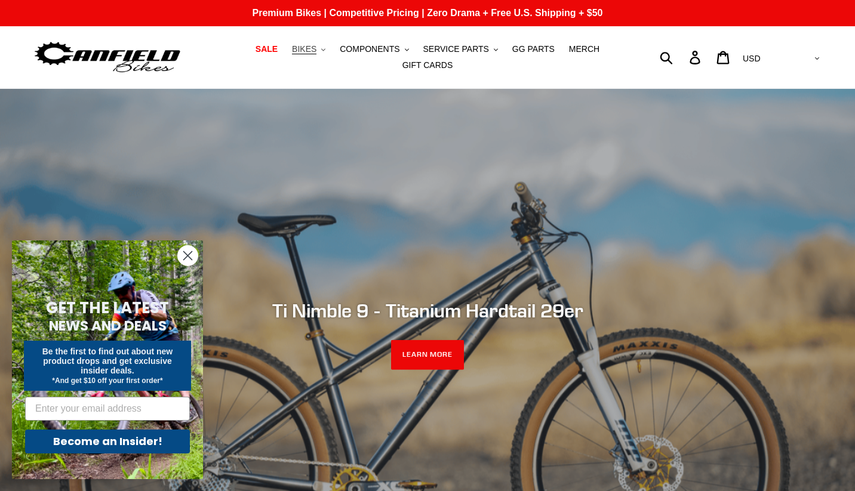
click at [307, 48] on span "BIKES" at bounding box center [304, 49] width 24 height 10
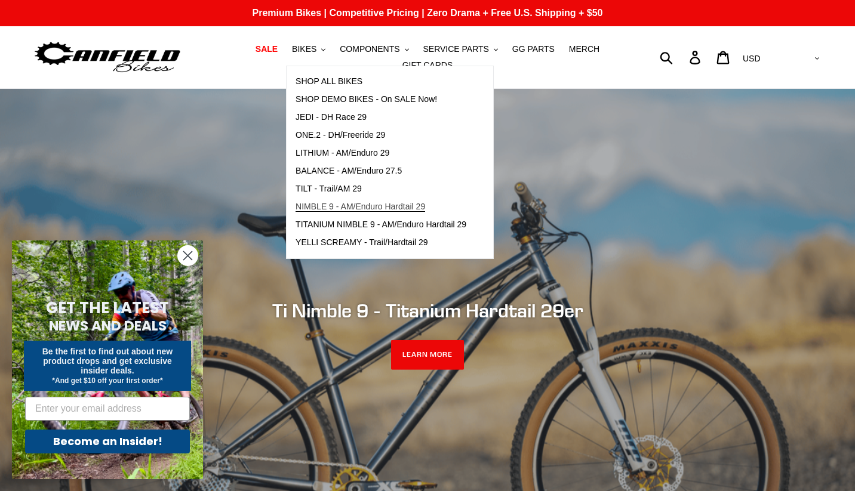
click at [327, 210] on span "NIMBLE 9 - AM/Enduro Hardtail 29" at bounding box center [360, 207] width 130 height 10
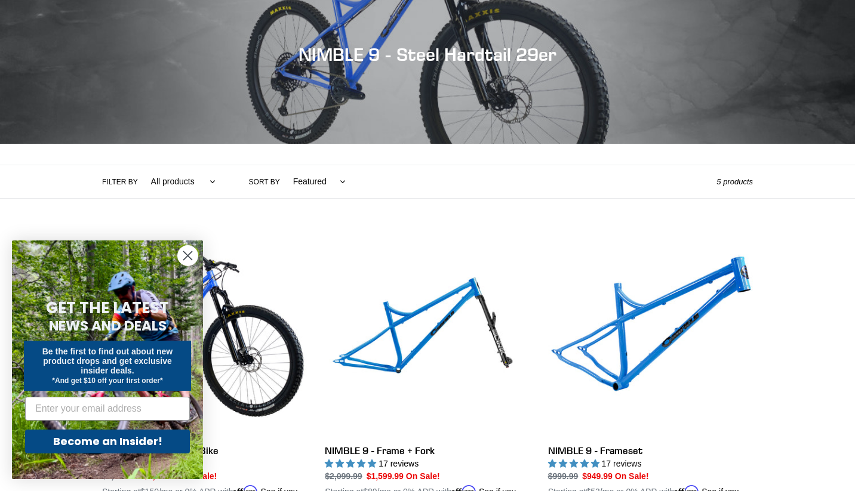
scroll to position [126, 0]
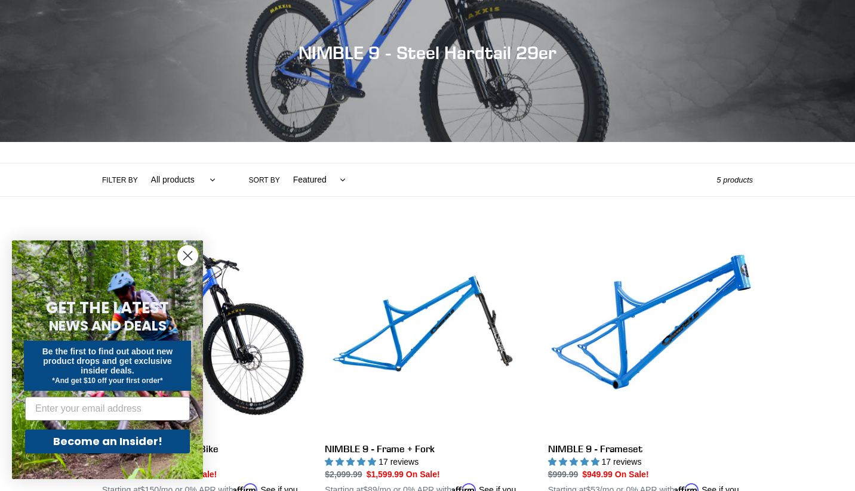
click at [186, 250] on circle "Close dialog" at bounding box center [188, 256] width 20 height 20
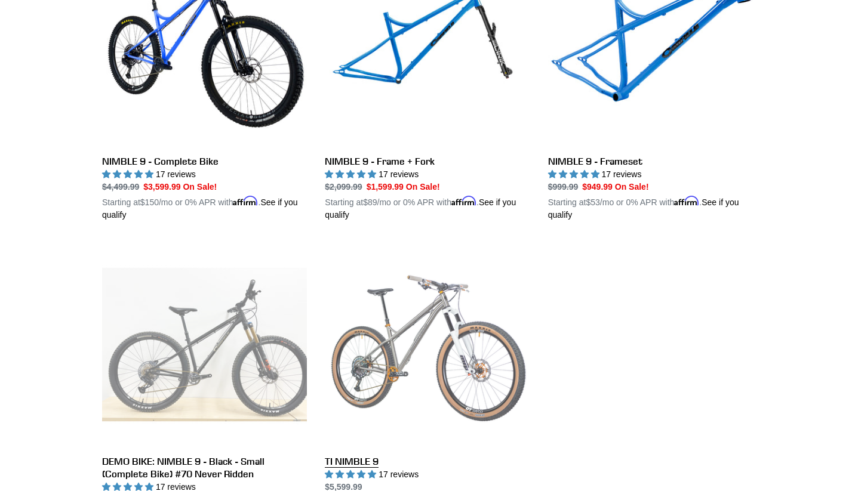
scroll to position [405, 0]
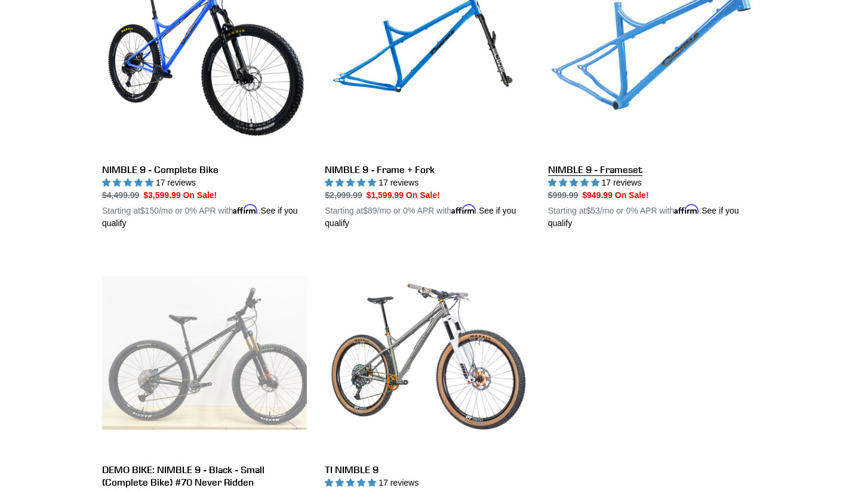
click at [617, 88] on link "NIMBLE 9 - Frameset" at bounding box center [650, 89] width 205 height 279
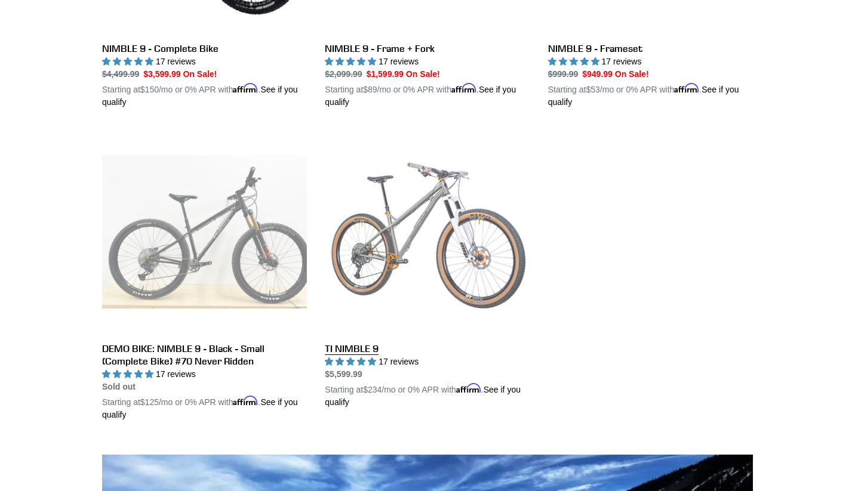
scroll to position [533, 0]
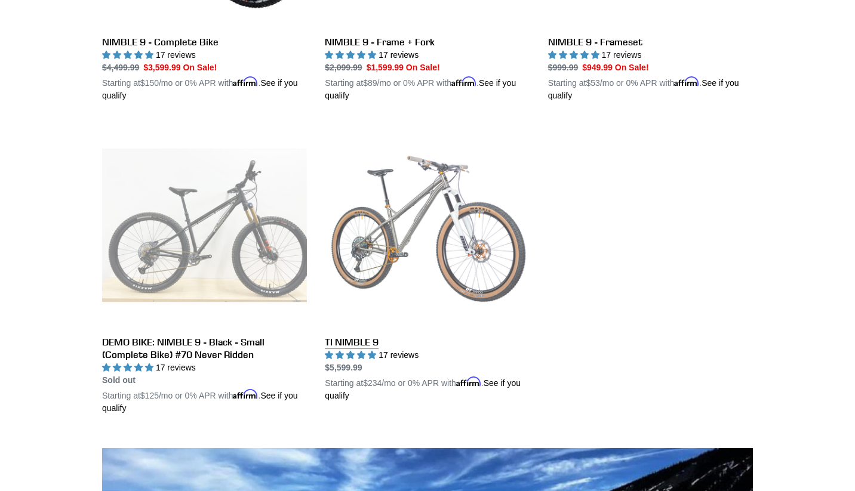
click at [386, 253] on link "TI NIMBLE 9" at bounding box center [427, 262] width 205 height 279
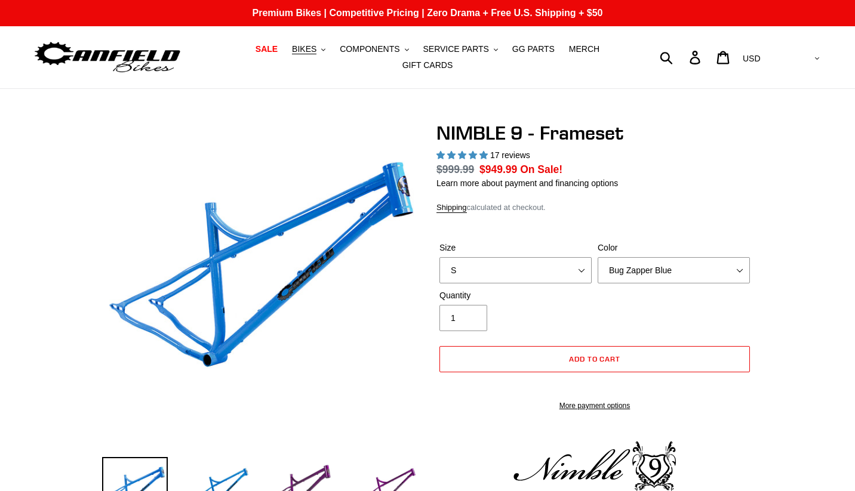
select select "highest-rating"
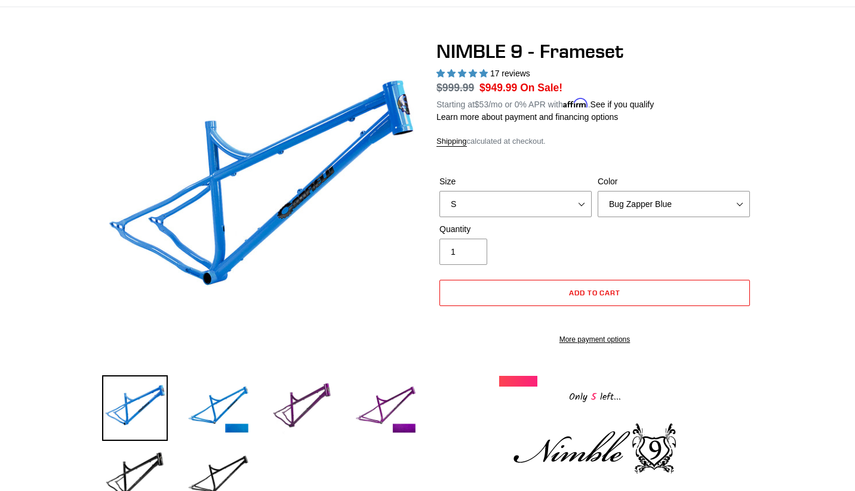
scroll to position [93, 0]
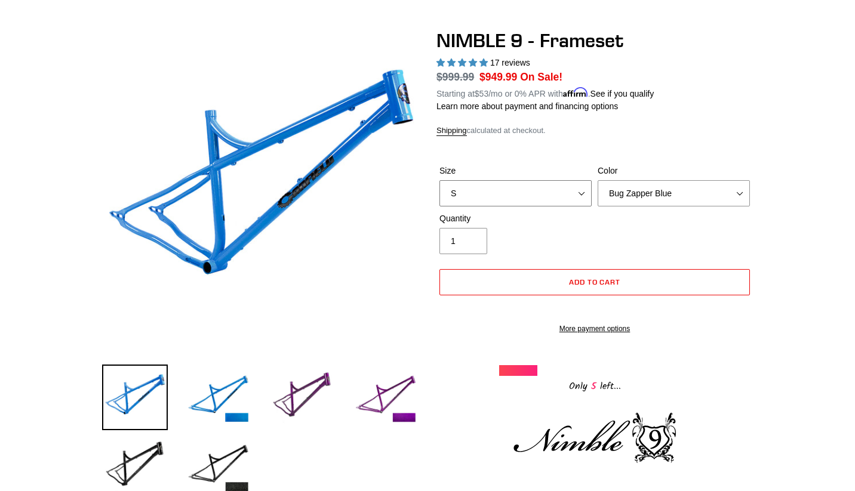
select select "L"
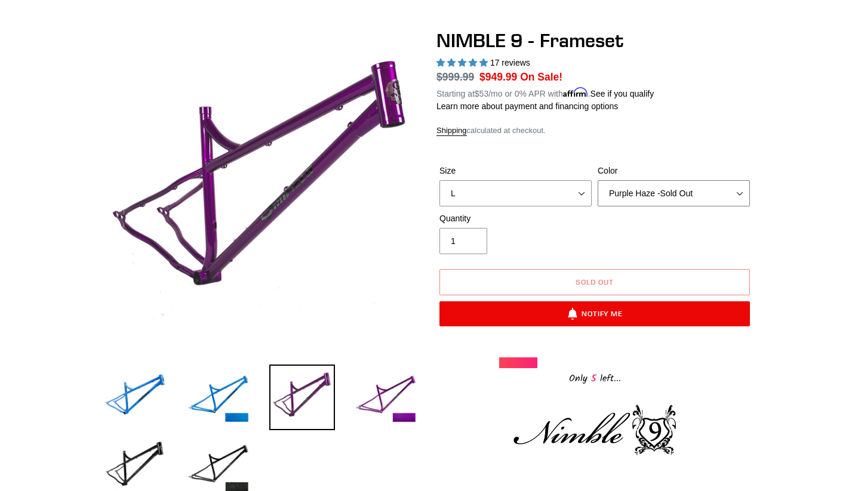
select select "Galaxy Black"
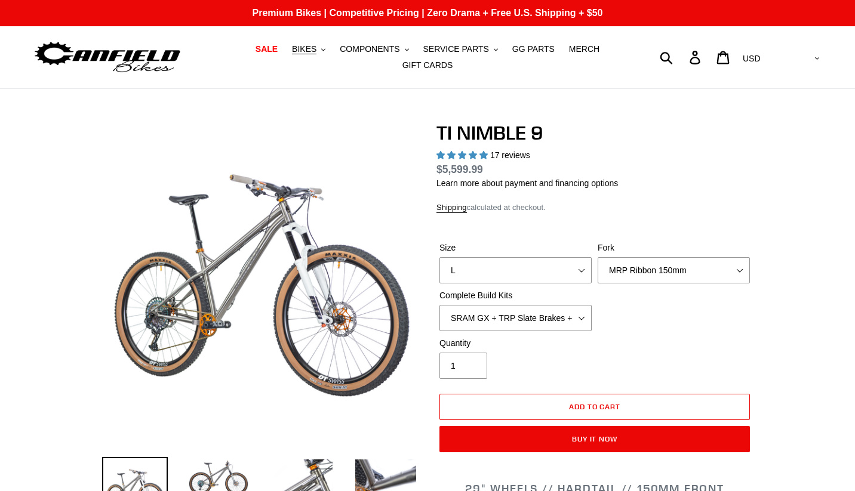
select select "highest-rating"
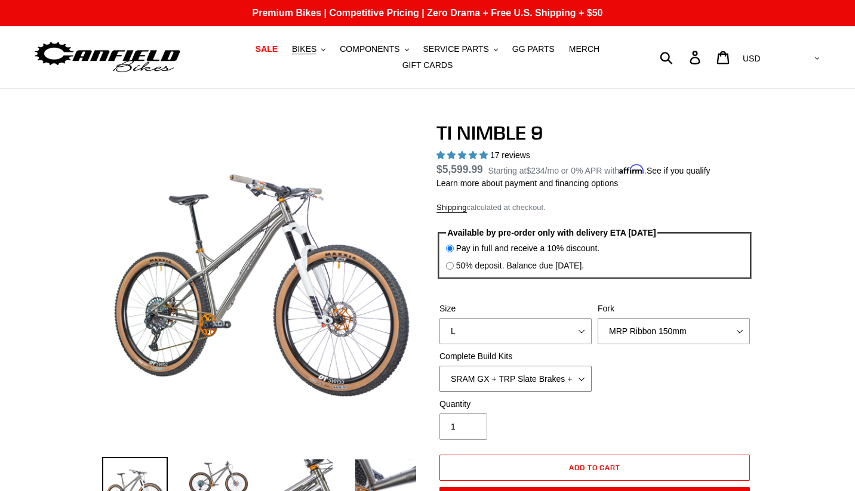
select select "Complete Build Kit - None (Contact us for Custom Builds)"
select select "Fork - None"
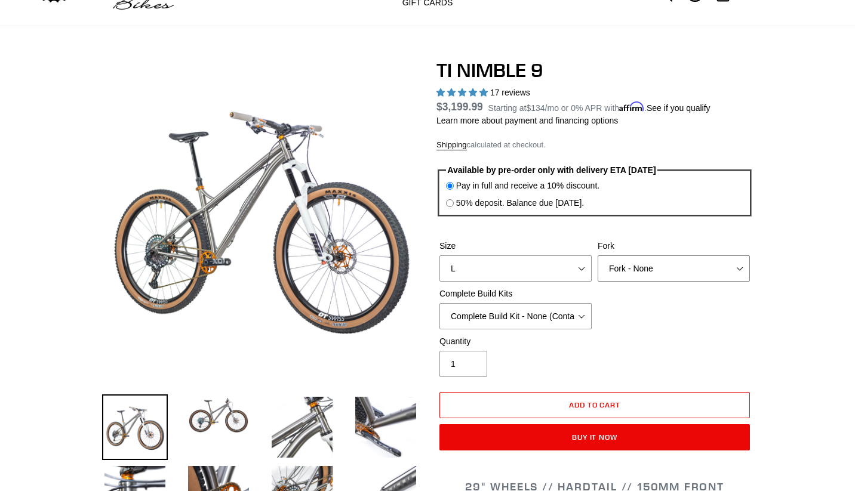
scroll to position [94, 0]
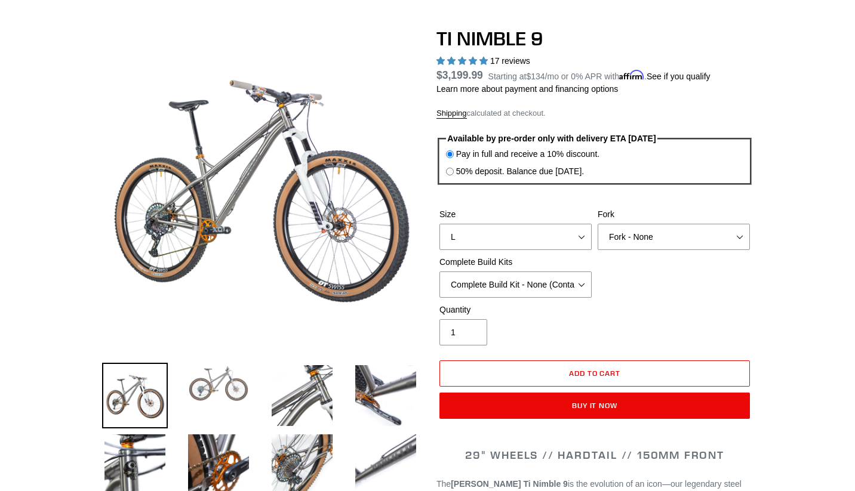
click at [226, 388] on img at bounding box center [219, 384] width 66 height 42
